Goal: Navigation & Orientation: Find specific page/section

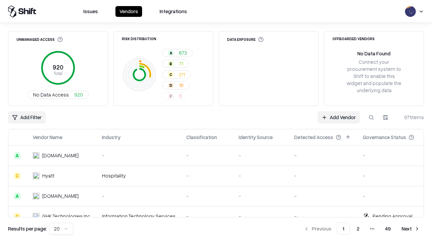
click at [61, 229] on html "Issues Vendors Integrations Unmanaged Access 920 Total No Data Access 920 Risk …" at bounding box center [216, 121] width 432 height 243
click at [411, 229] on button "Next" at bounding box center [411, 229] width 26 height 12
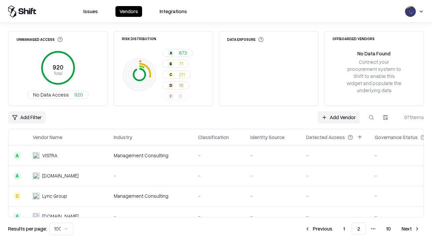
click at [411, 229] on button "Next" at bounding box center [411, 229] width 26 height 12
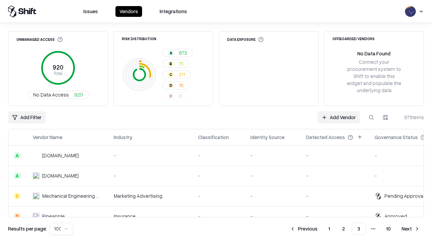
click at [411, 229] on button "Next" at bounding box center [411, 229] width 26 height 12
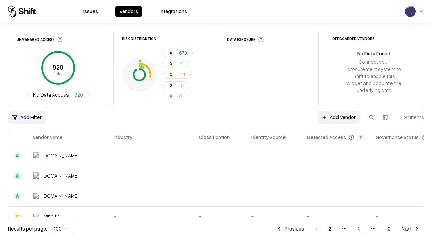
click at [411, 229] on button "Next" at bounding box center [411, 229] width 26 height 12
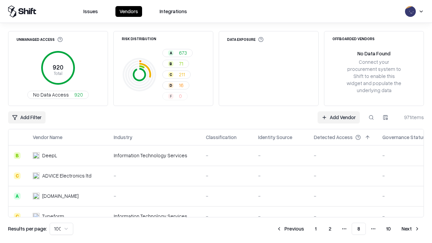
click at [411, 229] on button "Next" at bounding box center [411, 229] width 26 height 12
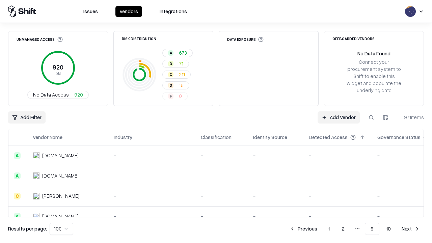
click at [411, 229] on button "Next" at bounding box center [411, 229] width 26 height 12
click at [319, 229] on button "Previous" at bounding box center [319, 229] width 36 height 12
click at [304, 229] on button "Previous" at bounding box center [304, 229] width 36 height 12
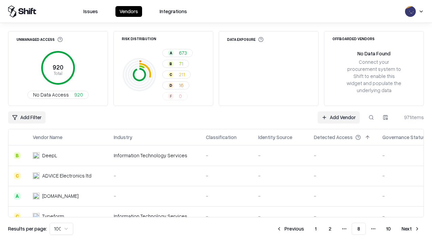
click at [290, 229] on button "Previous" at bounding box center [291, 229] width 36 height 12
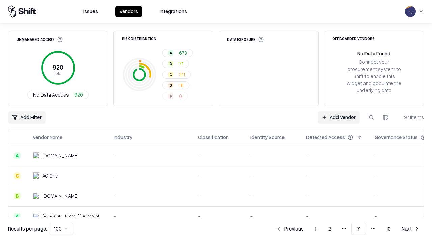
click at [290, 229] on button "Previous" at bounding box center [290, 229] width 36 height 12
click at [290, 229] on button "Previous" at bounding box center [291, 229] width 36 height 12
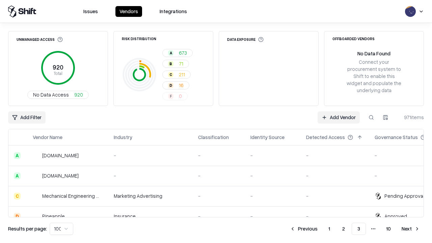
click at [304, 229] on button "Previous" at bounding box center [304, 229] width 36 height 12
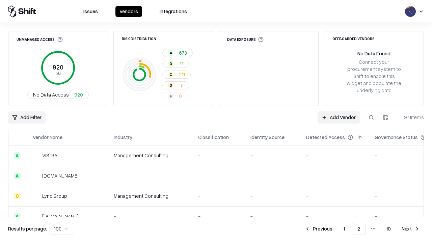
click at [319, 229] on button "Previous" at bounding box center [319, 229] width 36 height 12
